Goal: Task Accomplishment & Management: Use online tool/utility

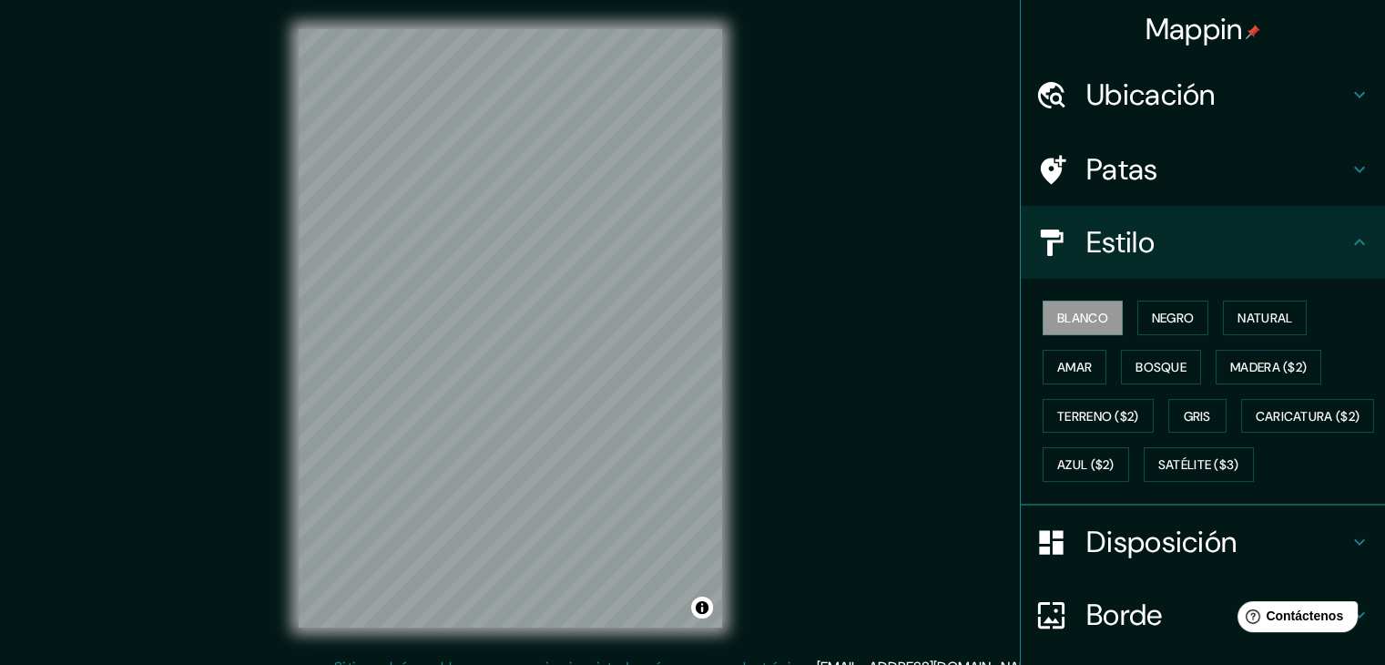
scroll to position [184, 0]
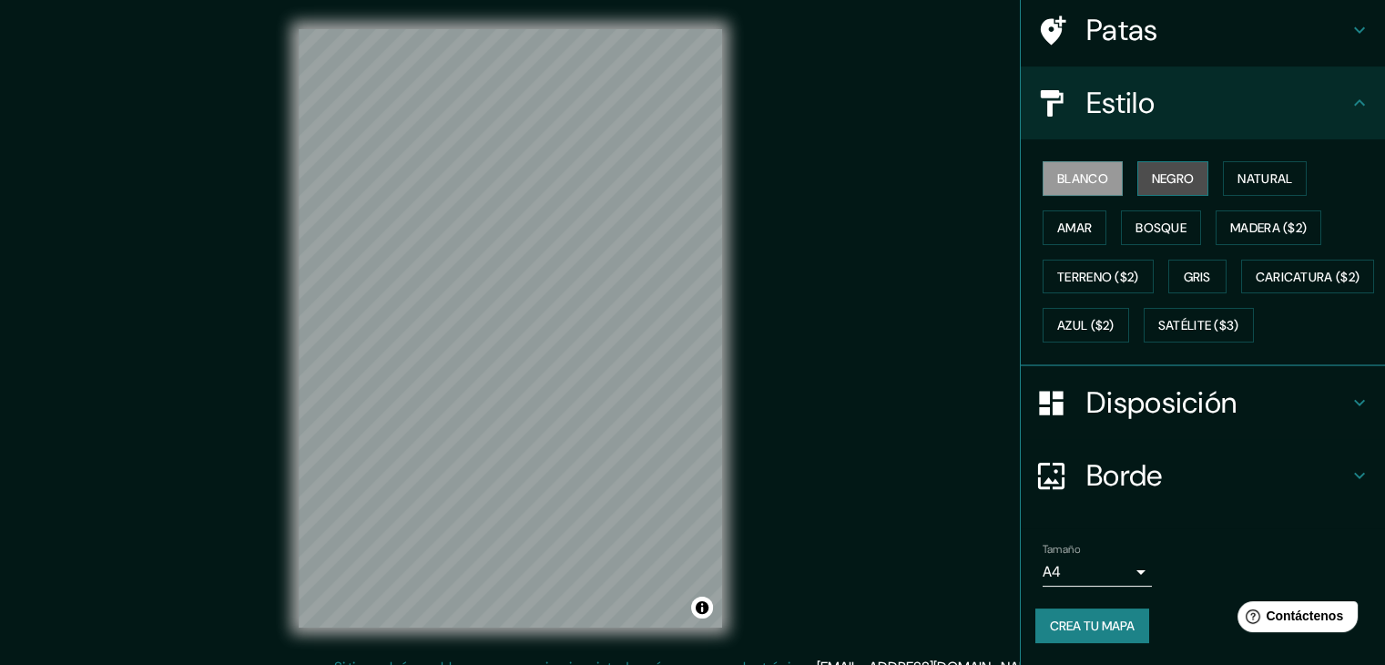
click at [1178, 170] on font "Negro" at bounding box center [1173, 178] width 43 height 16
click at [1094, 170] on font "Blanco" at bounding box center [1082, 178] width 51 height 16
click at [1155, 167] on font "Negro" at bounding box center [1173, 179] width 43 height 24
click at [1085, 167] on font "Blanco" at bounding box center [1082, 179] width 51 height 24
click at [1248, 170] on font "Natural" at bounding box center [1265, 178] width 55 height 16
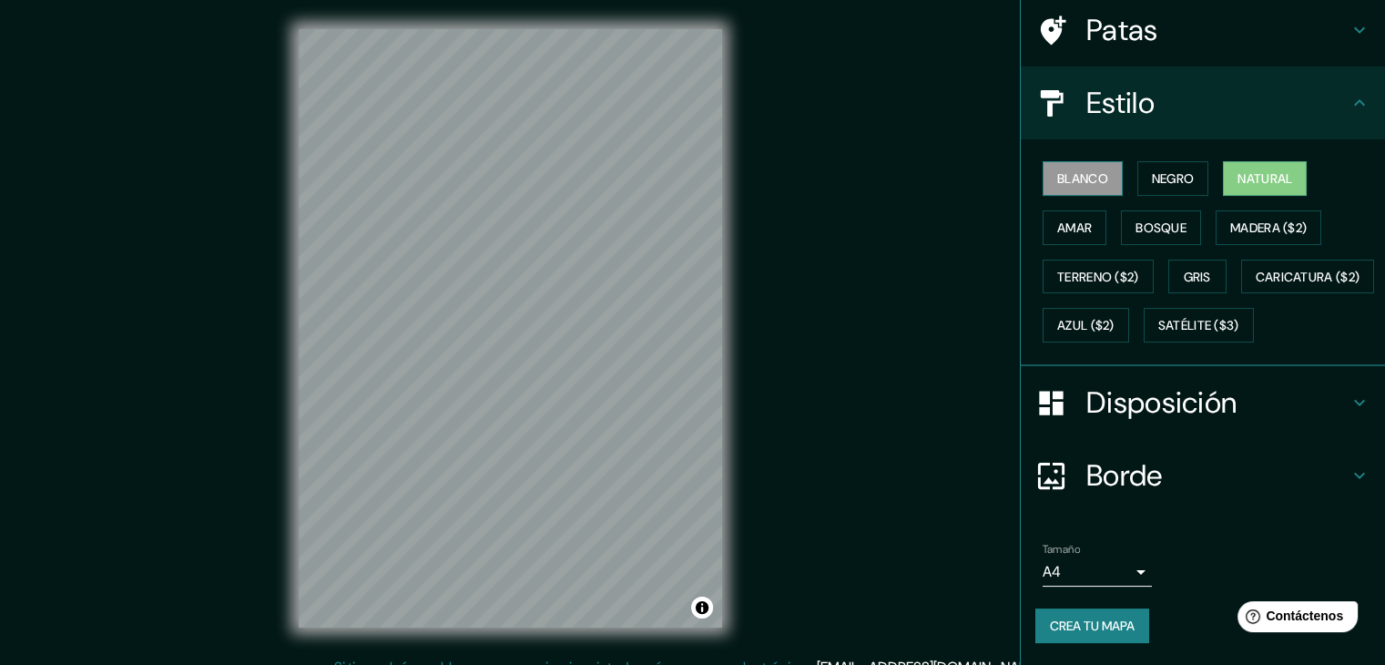
click at [1058, 170] on font "Blanco" at bounding box center [1082, 178] width 51 height 16
click at [1260, 167] on font "Natural" at bounding box center [1265, 179] width 55 height 24
